Goal: Answer question/provide support

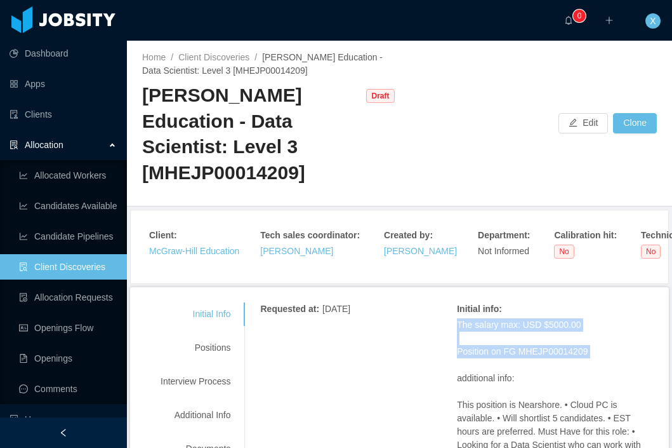
scroll to position [52, 0]
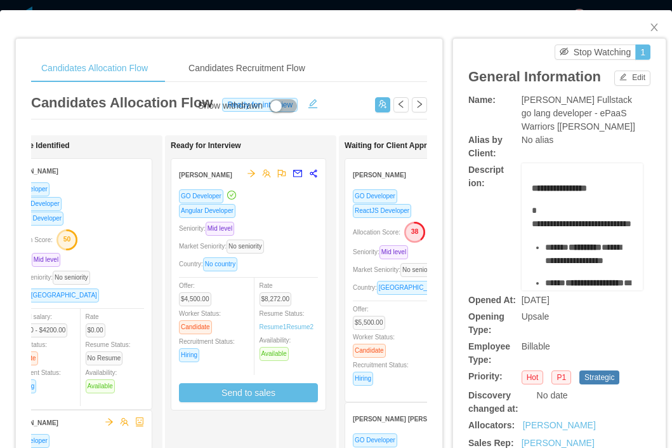
click at [283, 217] on div "Angular Developer" at bounding box center [248, 210] width 139 height 15
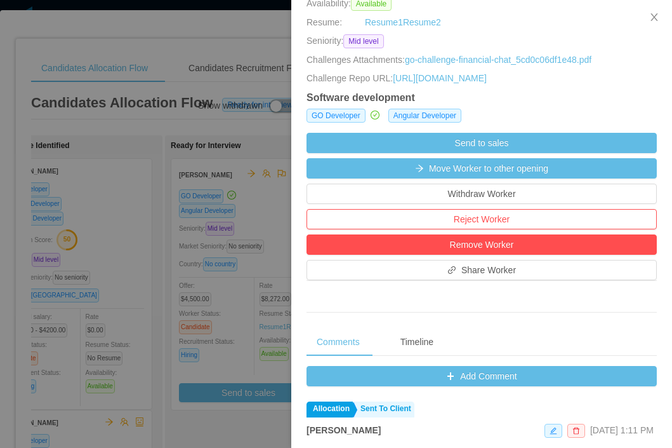
scroll to position [309, 0]
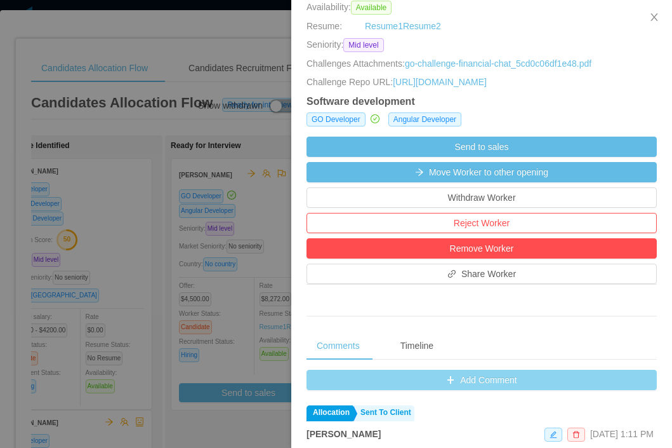
click at [417, 382] on button "Add Comment" at bounding box center [482, 380] width 350 height 20
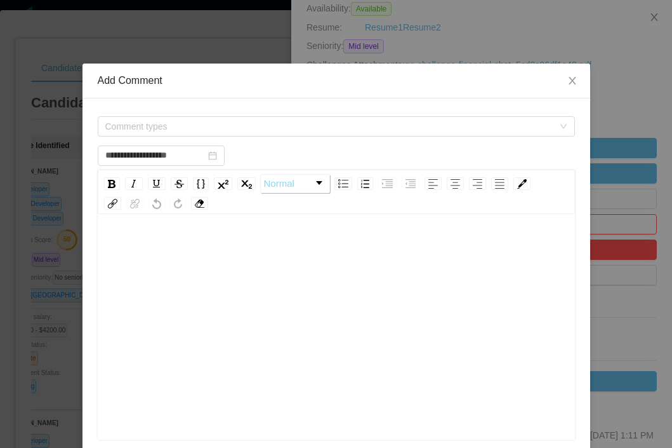
scroll to position [18, 0]
click at [243, 127] on span "Comment types" at bounding box center [329, 126] width 448 height 13
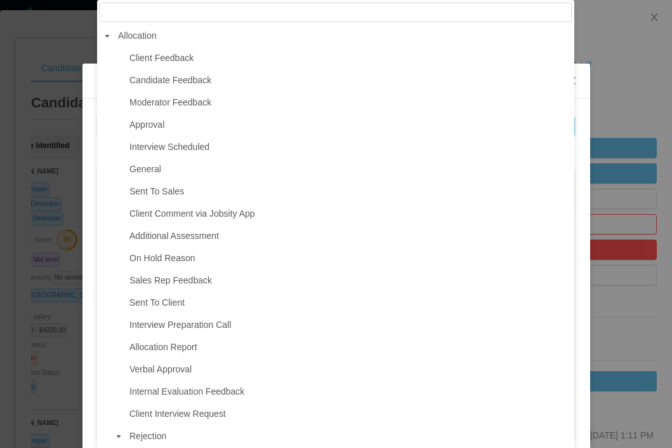
click at [178, 418] on span "Client Interview Request" at bounding box center [178, 413] width 97 height 10
type input "**********"
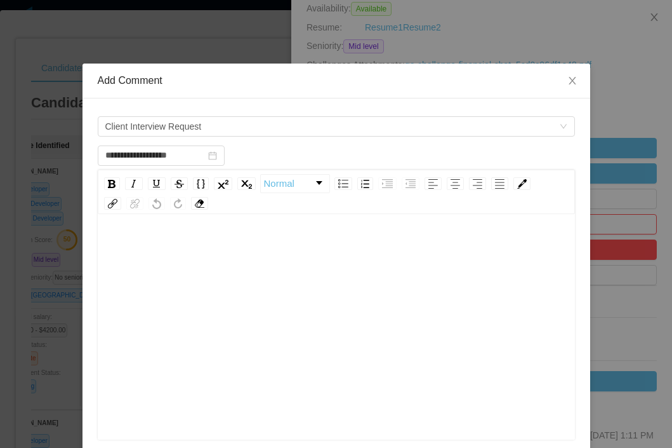
click at [210, 227] on div "rdw-editor" at bounding box center [337, 230] width 458 height 25
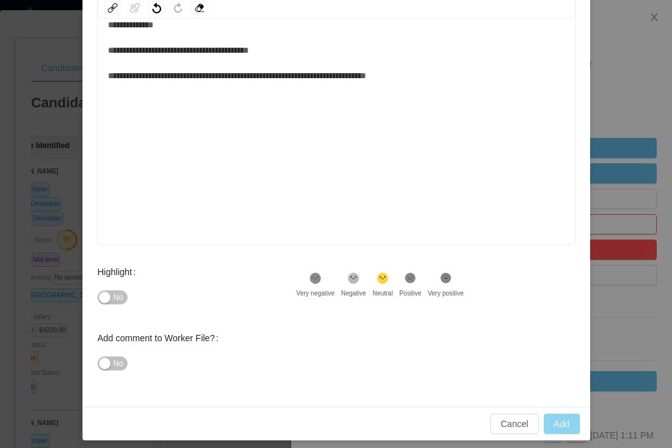
scroll to position [194, 0]
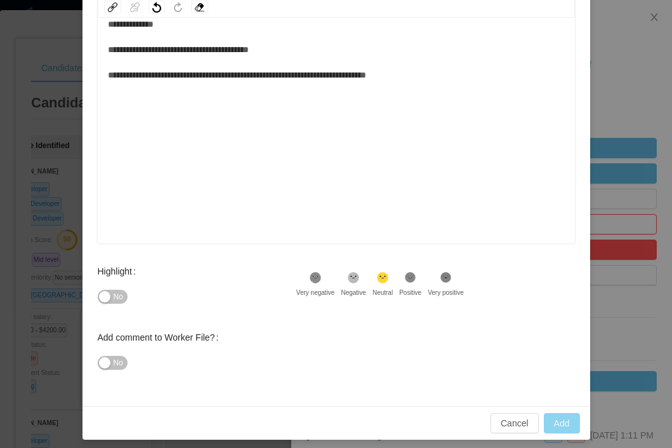
type input "**********"
click at [559, 425] on button "Add" at bounding box center [562, 423] width 36 height 20
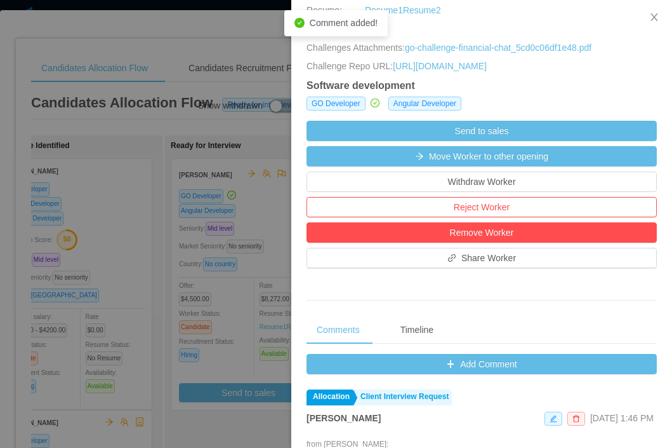
scroll to position [321, 0]
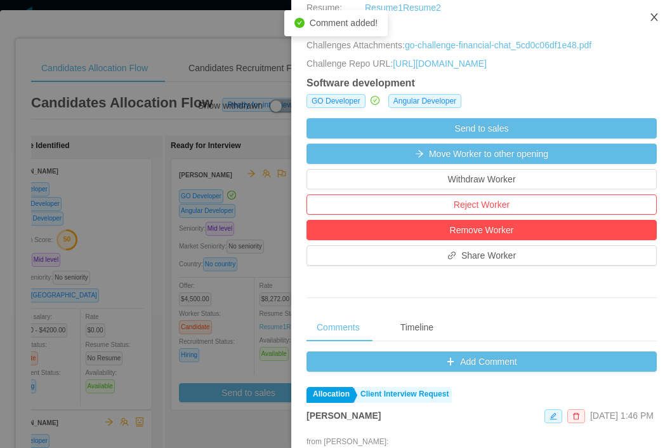
click at [655, 18] on icon "icon: close" at bounding box center [654, 17] width 7 height 8
